Goal: Contribute content

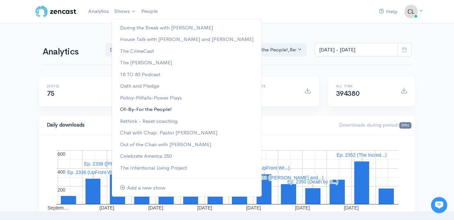
click at [151, 109] on link "Of-By-For the People!" at bounding box center [187, 110] width 150 height 12
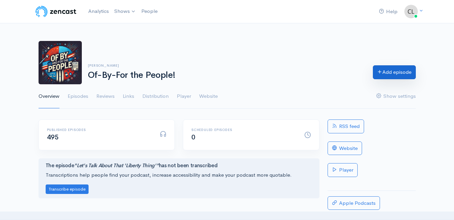
click at [381, 75] on link "Add episode" at bounding box center [394, 72] width 43 height 14
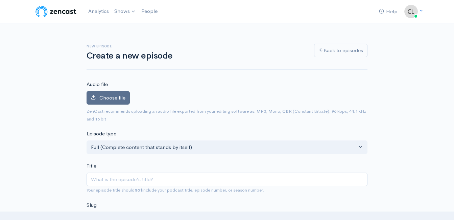
click at [102, 98] on span "Choose file" at bounding box center [112, 97] width 26 height 6
click at [0, 0] on input "Choose file" at bounding box center [0, 0] width 0 height 0
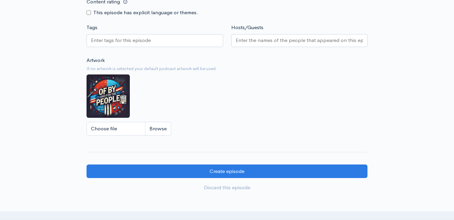
scroll to position [598, 0]
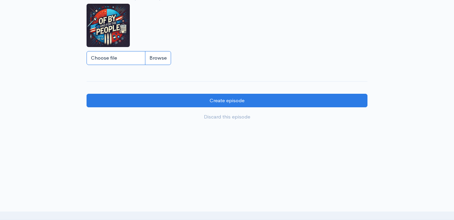
click at [162, 57] on input "Choose file" at bounding box center [129, 58] width 85 height 14
type input "C:\fakepath\5.jpg"
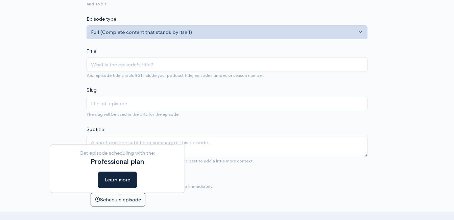
scroll to position [124, 0]
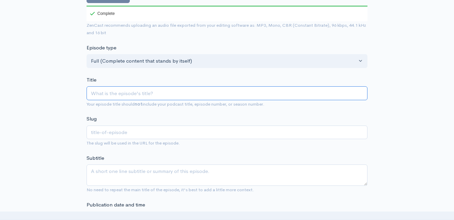
click at [141, 97] on input "Title" at bounding box center [227, 93] width 281 height 14
paste input "Constitutional Deep Dive: Article 3 - Section 2 - Jurisdiction Over Federal Iss…"
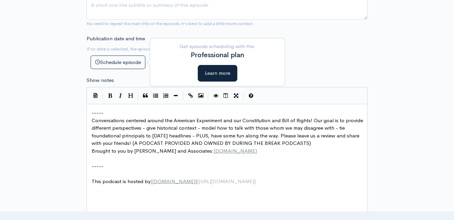
scroll to position [293, 0]
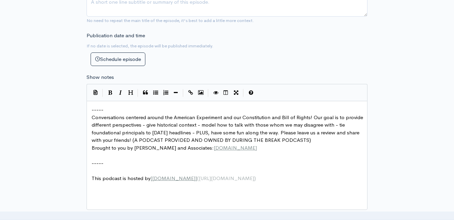
type input "Constitutional Deep Dive: Article 3 - Section 2 - Jurisdiction Over Federal Iss…"
type input "constitutional-deep-dive-article-3-section-2-jurisdiction-over-federal-issues"
click at [103, 158] on pre "​" at bounding box center [229, 156] width 279 height 8
click at [91, 110] on pre "-----" at bounding box center [229, 110] width 279 height 8
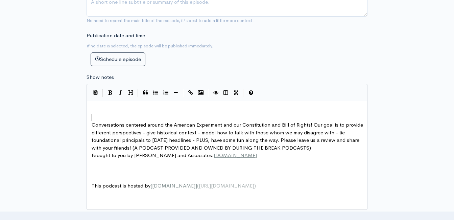
click at [98, 105] on div "xxxxxxxxxx ​ ----- Conversations centered around the American Experiment and ou…" at bounding box center [229, 148] width 279 height 87
type textarea "​"
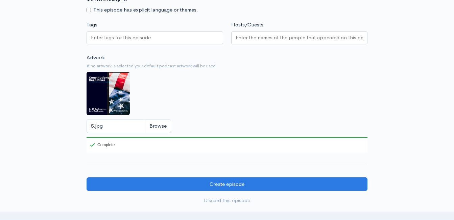
scroll to position [541, 0]
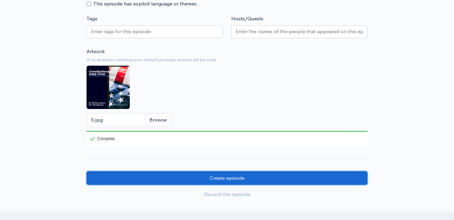
click at [201, 182] on input "Create episode" at bounding box center [227, 178] width 281 height 14
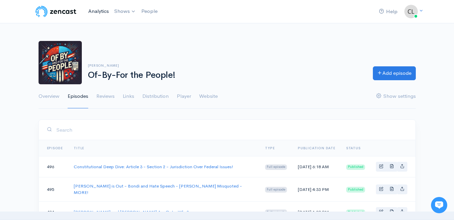
click at [102, 7] on link "Analytics" at bounding box center [99, 11] width 26 height 15
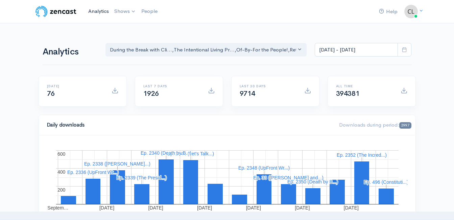
click at [96, 12] on link "Analytics" at bounding box center [99, 11] width 26 height 15
click at [98, 9] on link "Analytics" at bounding box center [99, 11] width 26 height 15
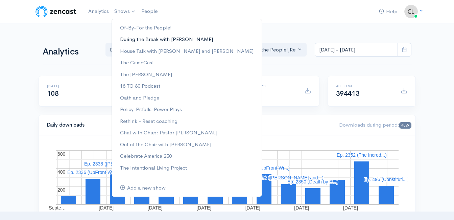
click at [140, 40] on link "During the Break with [PERSON_NAME]" at bounding box center [187, 39] width 150 height 12
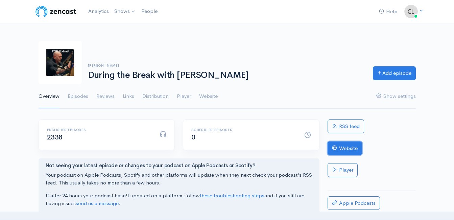
click at [351, 148] on link "Website" at bounding box center [345, 148] width 35 height 14
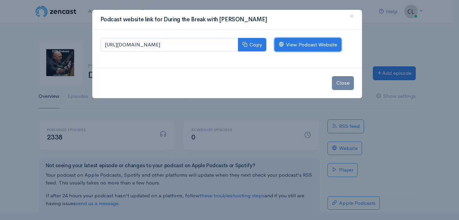
click at [317, 47] on link "View Podcast Website" at bounding box center [308, 45] width 67 height 14
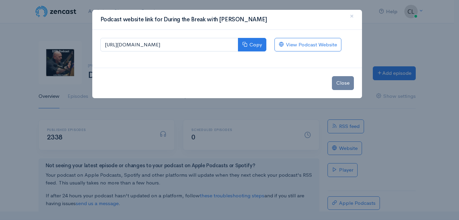
drag, startPoint x: 73, startPoint y: 23, endPoint x: 73, endPoint y: 1, distance: 22.0
click at [73, 21] on div "Podcast website link for During the Break with Clint Powell × https://during-th…" at bounding box center [229, 110] width 459 height 220
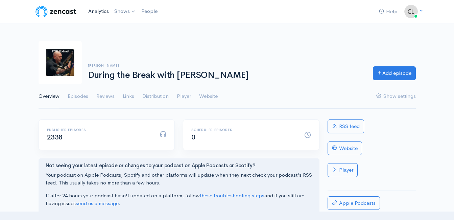
click at [103, 12] on link "Analytics" at bounding box center [99, 11] width 26 height 15
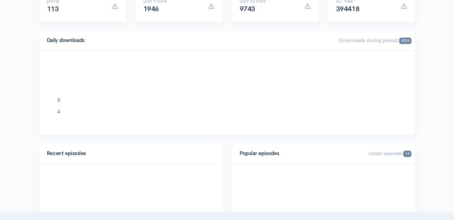
scroll to position [203, 0]
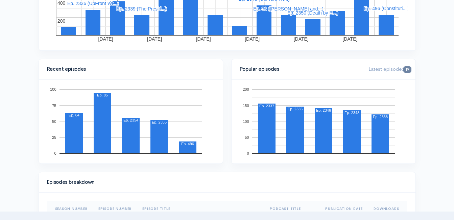
scroll to position [169, 0]
